Goal: Information Seeking & Learning: Learn about a topic

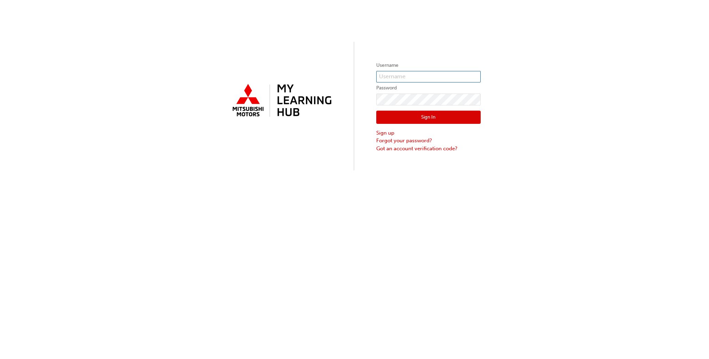
click at [405, 73] on input "text" at bounding box center [428, 77] width 104 height 12
type input "0005962185"
click at [428, 117] on button "Sign In" at bounding box center [428, 117] width 104 height 13
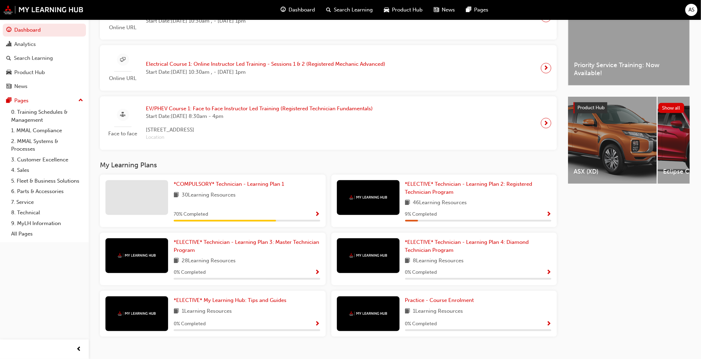
scroll to position [213, 0]
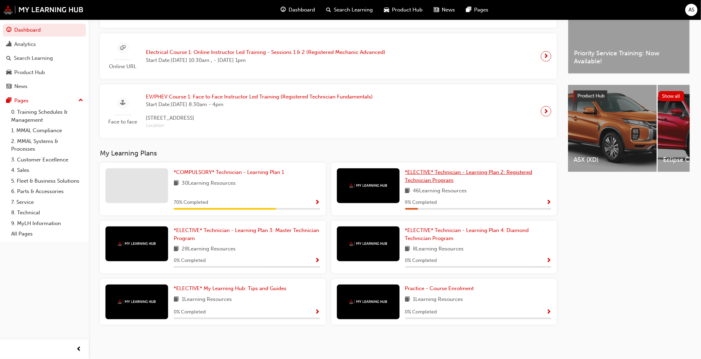
click at [475, 177] on link "*ELECTIVE* Technician - Learning Plan 2: Registered Technician Program" at bounding box center [478, 176] width 146 height 16
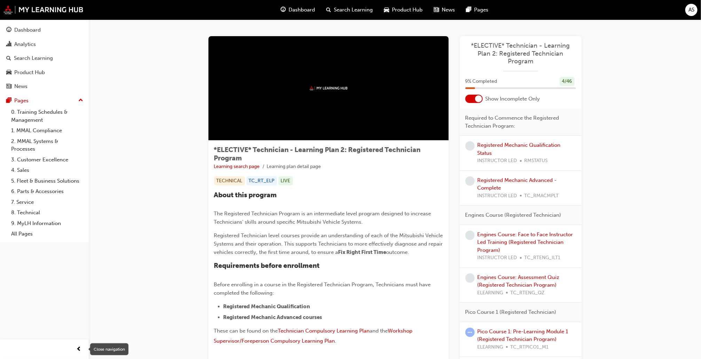
click at [77, 350] on span "prev-icon" at bounding box center [79, 349] width 5 height 9
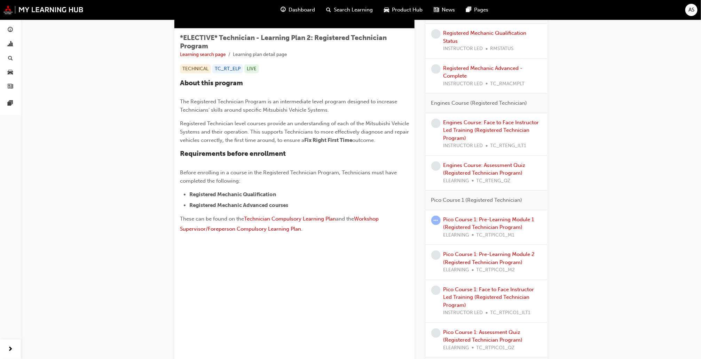
scroll to position [132, 0]
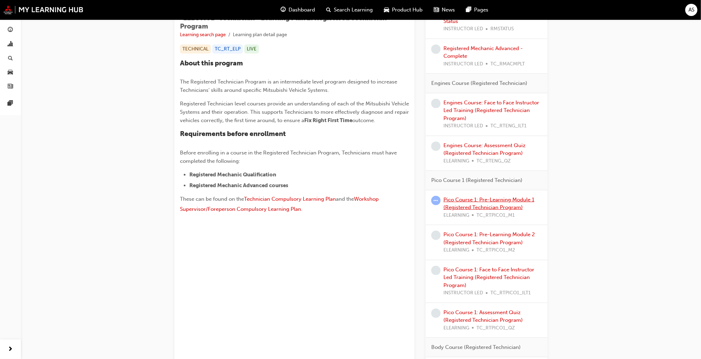
click at [470, 206] on link "Pico Course 1: Pre-Learning Module 1 (Registered Technician Program)" at bounding box center [488, 204] width 91 height 14
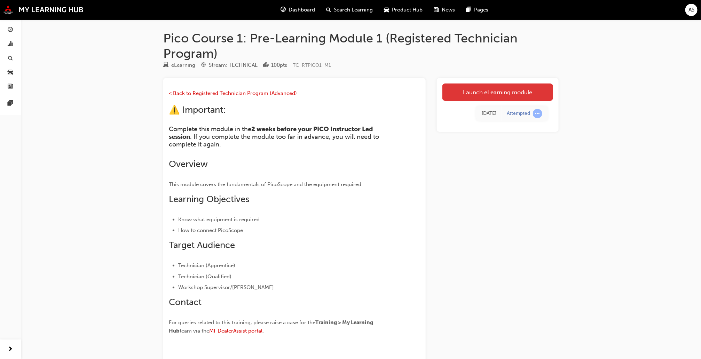
click at [505, 92] on link "Launch eLearning module" at bounding box center [497, 91] width 111 height 17
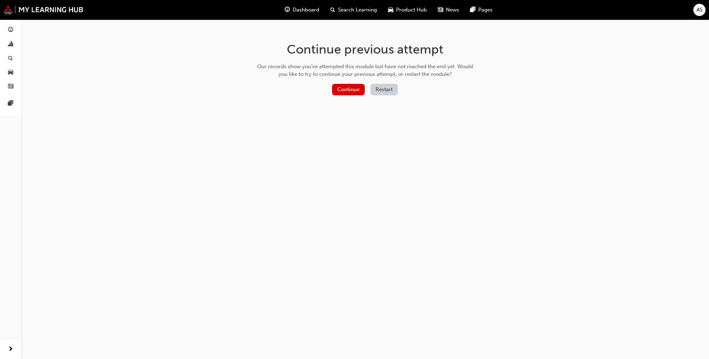
click at [377, 90] on button "Restart" at bounding box center [383, 89] width 27 height 11
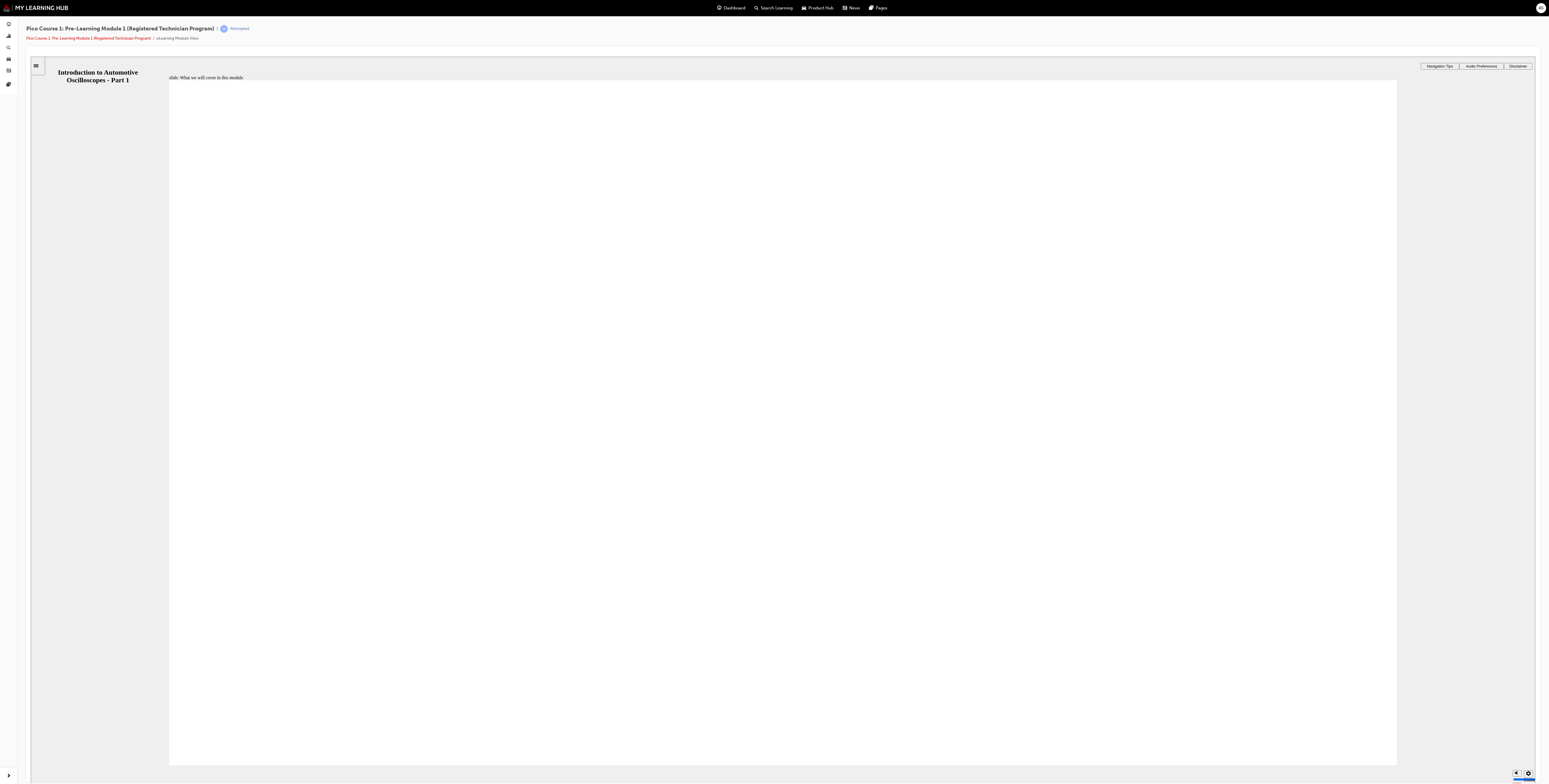
drag, startPoint x: 605, startPoint y: 57, endPoint x: 1031, endPoint y: 428, distance: 564.9
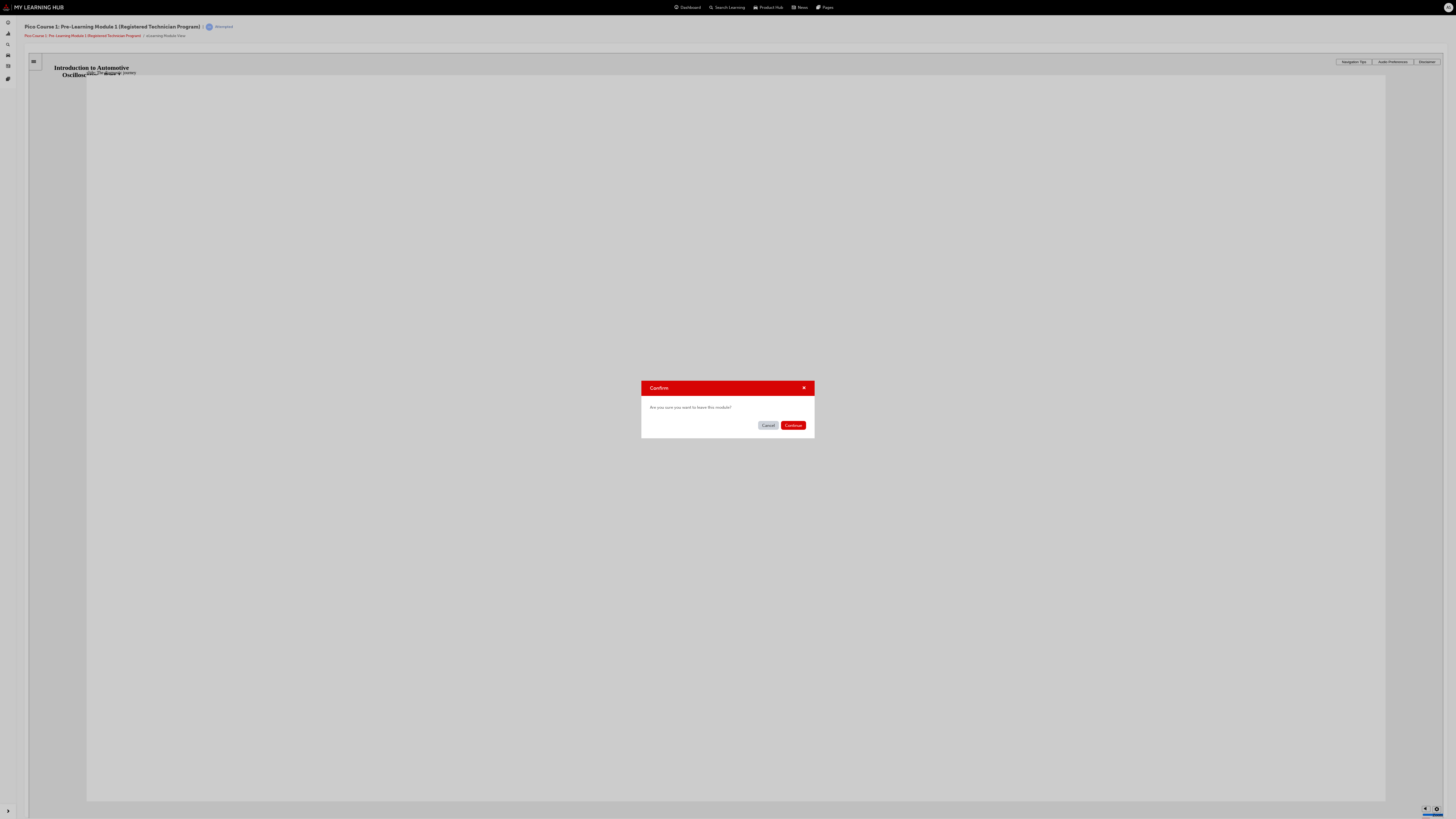
click at [542, 275] on div "Confirm Are you sure you want to leave this module? Cancel Continue" at bounding box center [728, 409] width 1456 height 819
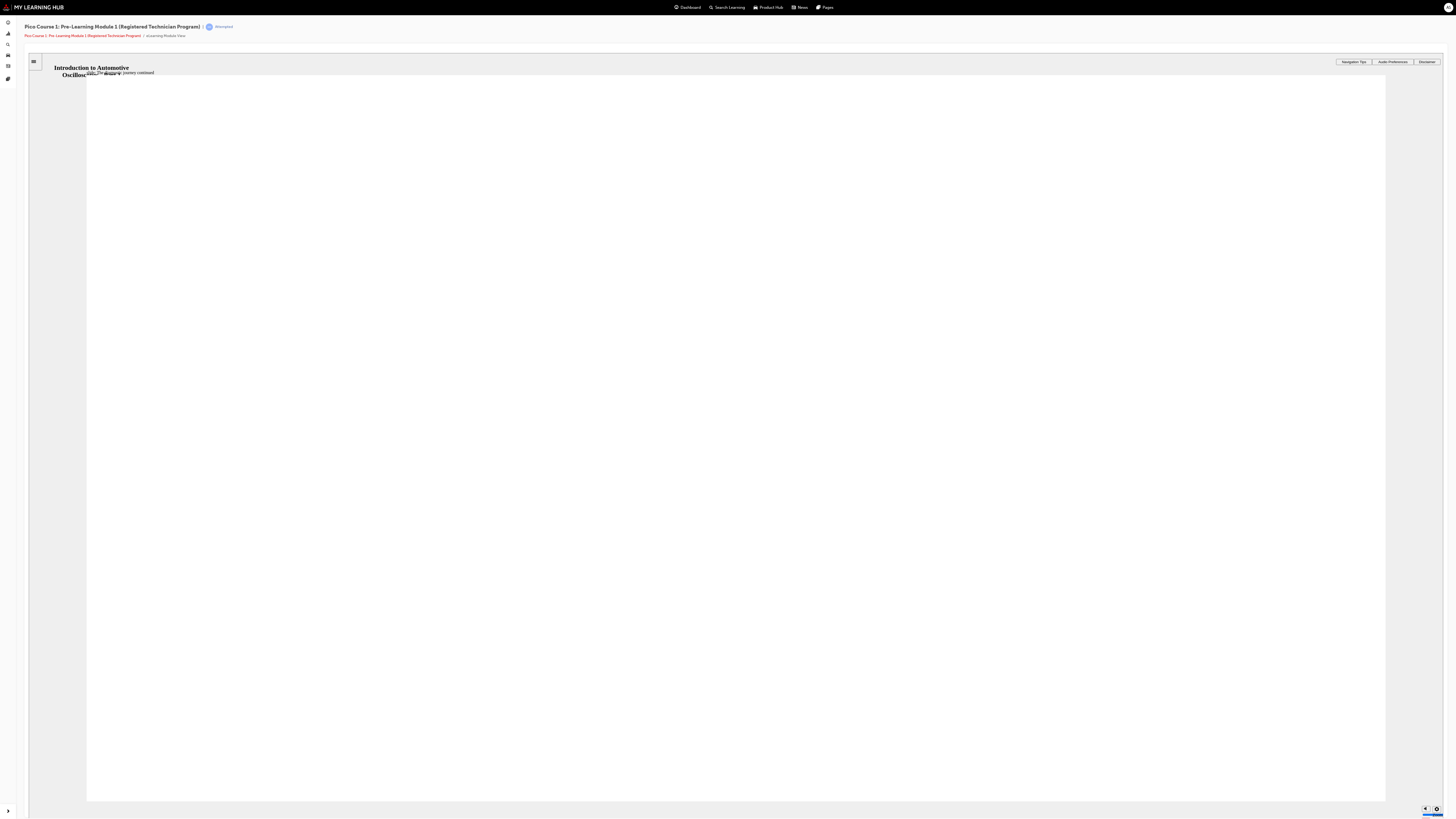
drag, startPoint x: 528, startPoint y: 572, endPoint x: 512, endPoint y: 556, distance: 22.6
